Goal: Task Accomplishment & Management: Use online tool/utility

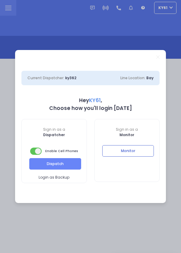
select select "7"
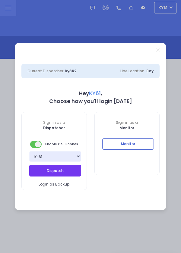
click at [67, 169] on button "Dispatch" at bounding box center [55, 170] width 52 height 11
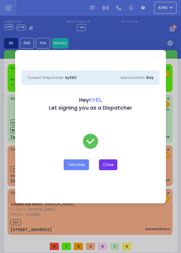
click at [112, 166] on button "Close" at bounding box center [108, 164] width 18 height 11
